Goal: Task Accomplishment & Management: Manage account settings

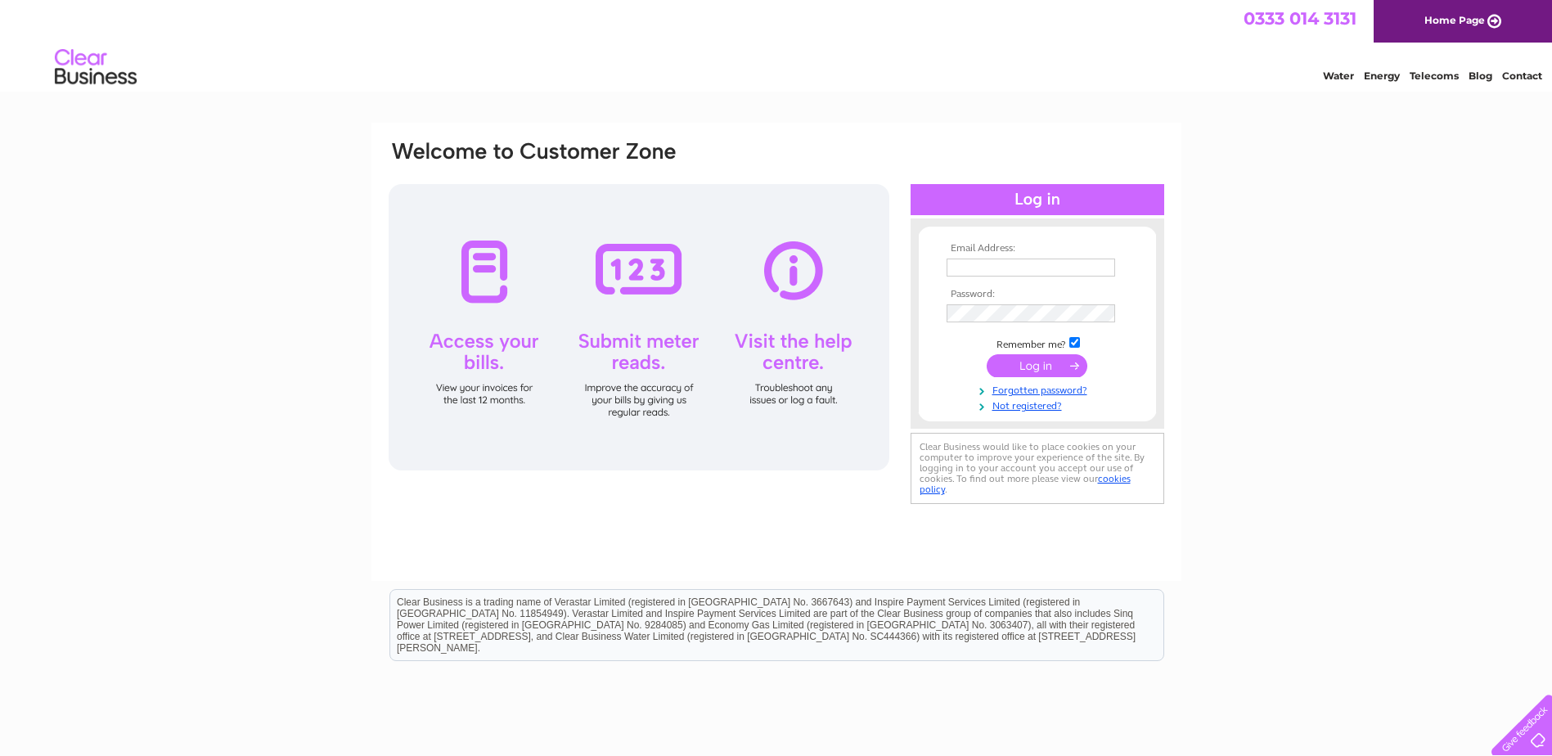
type input "Booking@naturalaser.com"
click at [1025, 368] on input "submit" at bounding box center [1037, 365] width 101 height 23
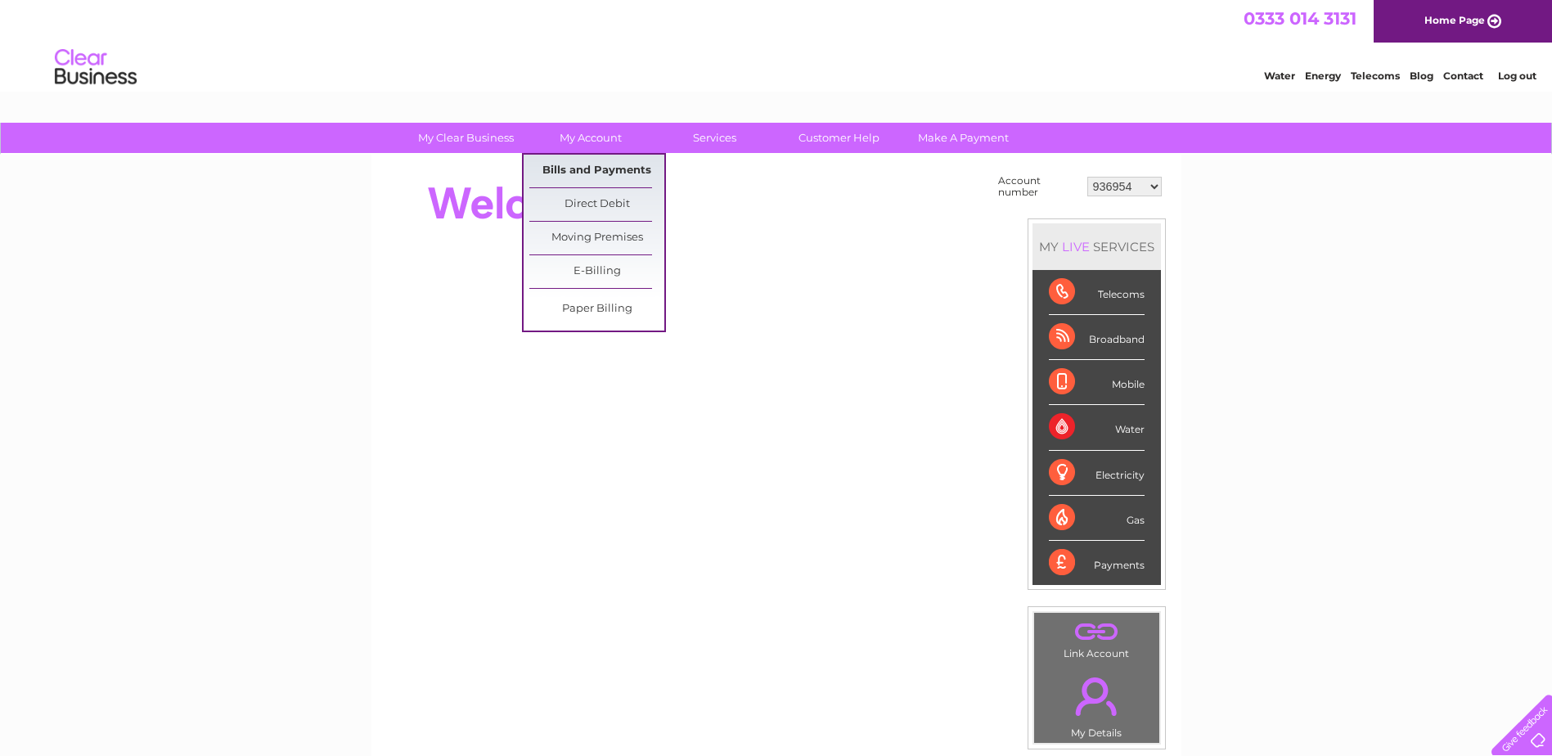
click at [599, 171] on link "Bills and Payments" at bounding box center [596, 171] width 135 height 33
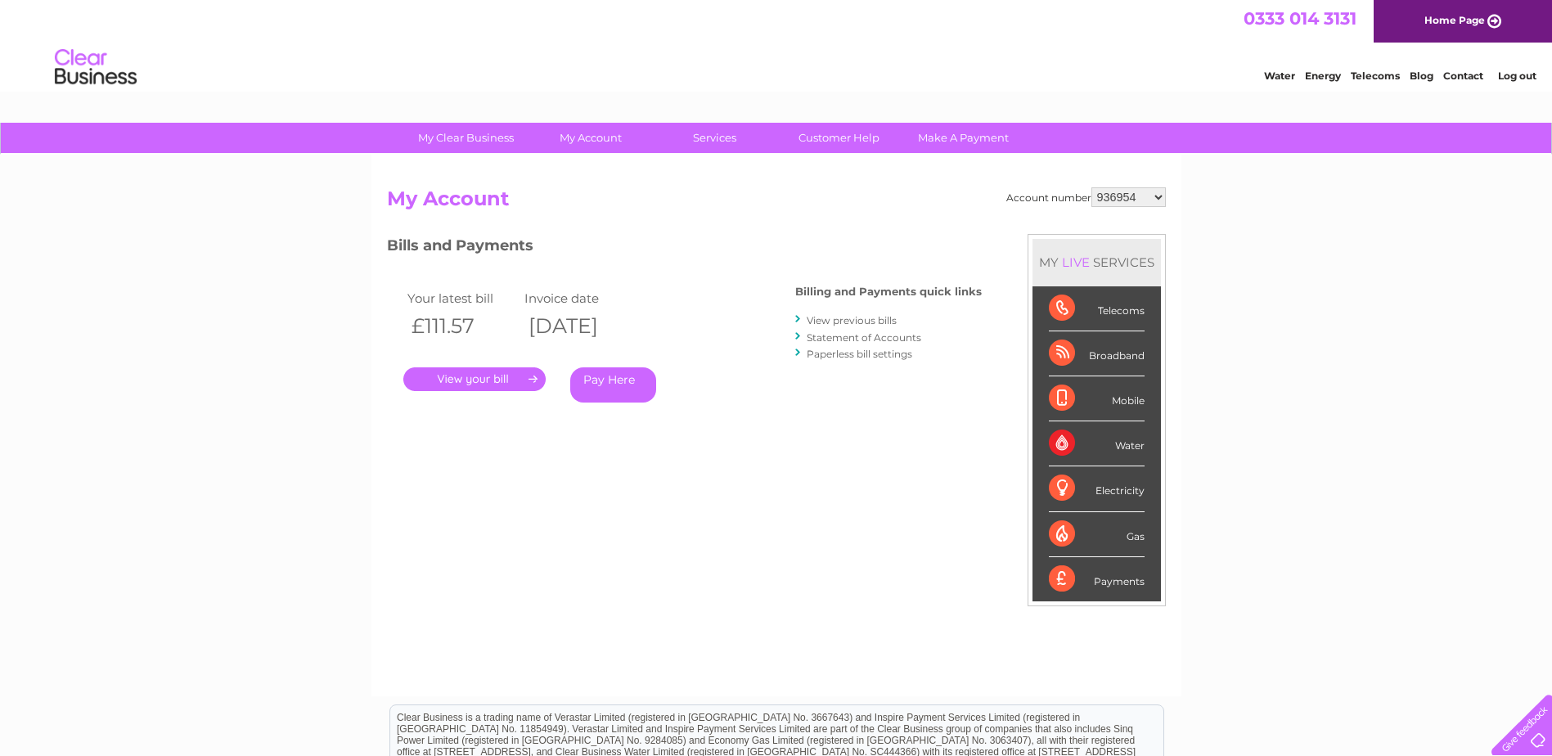
click at [599, 171] on div "Account number 936954 936955 995894 30269670 30271958 My Account MY LIVE SERVIC…" at bounding box center [777, 426] width 810 height 542
click at [1160, 192] on select "936954 936955 995894 30269670 30271958" at bounding box center [1129, 197] width 74 height 20
select select "936955"
click at [1092, 187] on select "936954 936955 995894 30269670 30271958" at bounding box center [1129, 197] width 74 height 20
click at [1157, 196] on select "936954 936955 995894 30269670 30271958" at bounding box center [1129, 197] width 74 height 20
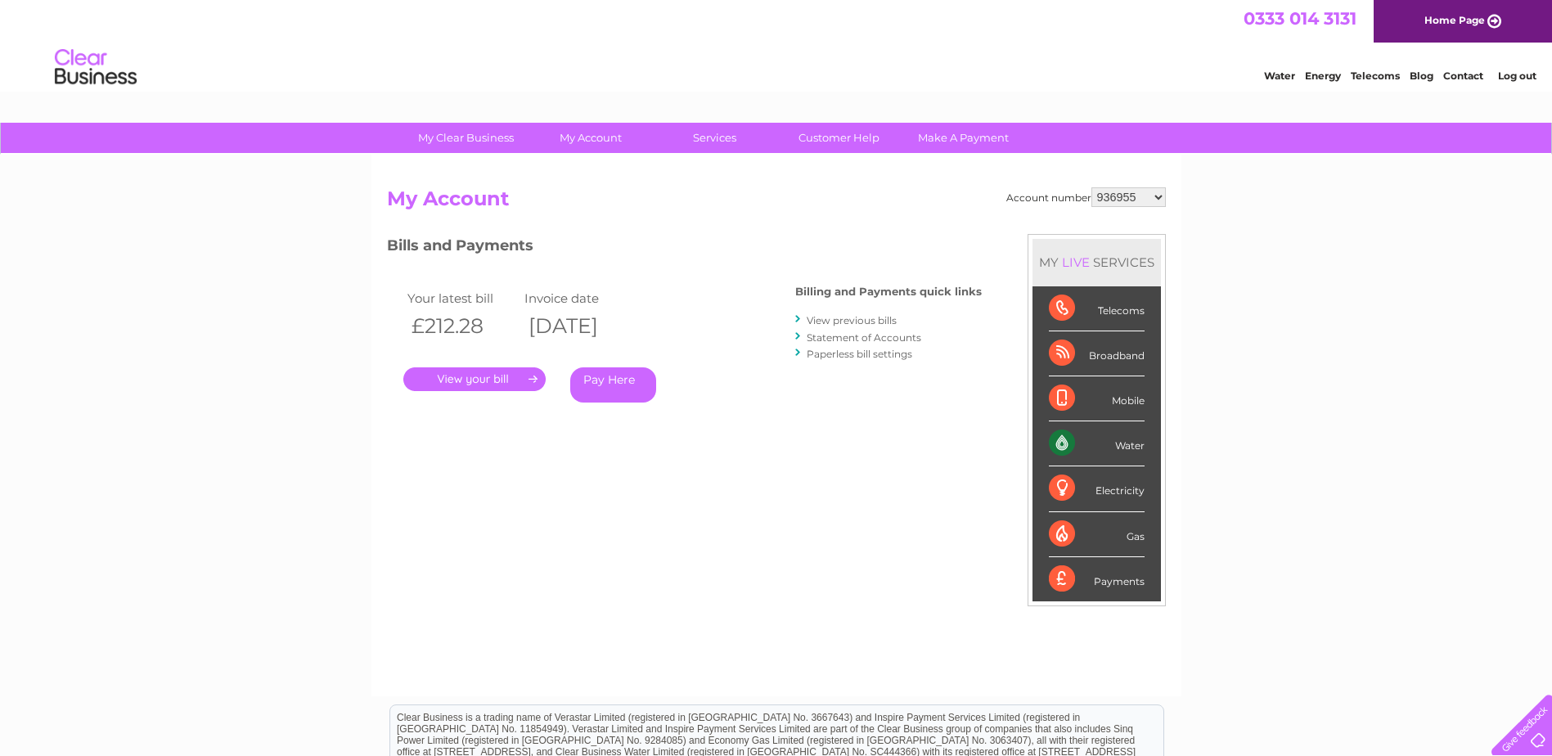
select select "995894"
click at [1092, 187] on select "936954 936955 995894 30269670 30271958" at bounding box center [1129, 197] width 74 height 20
click at [1117, 259] on div "MY LIVE SERVICES" at bounding box center [1097, 262] width 128 height 47
click at [1157, 195] on select "936954 936955 995894 30269670 30271958" at bounding box center [1129, 197] width 74 height 20
select select "30269670"
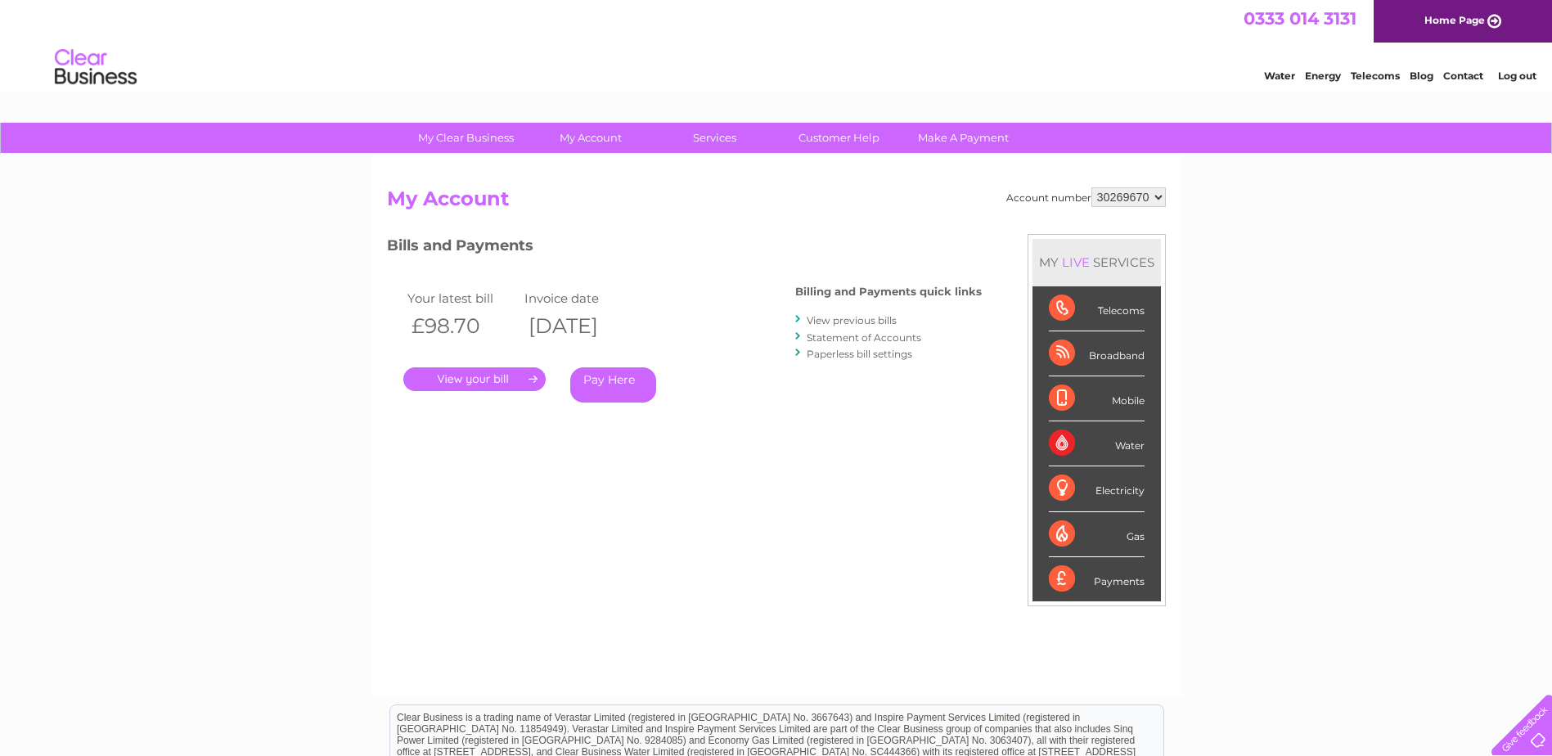
click at [1092, 187] on select "936954 936955 995894 30269670 30271958" at bounding box center [1129, 197] width 74 height 20
click at [494, 379] on link "." at bounding box center [474, 379] width 142 height 24
